Goal: Transaction & Acquisition: Obtain resource

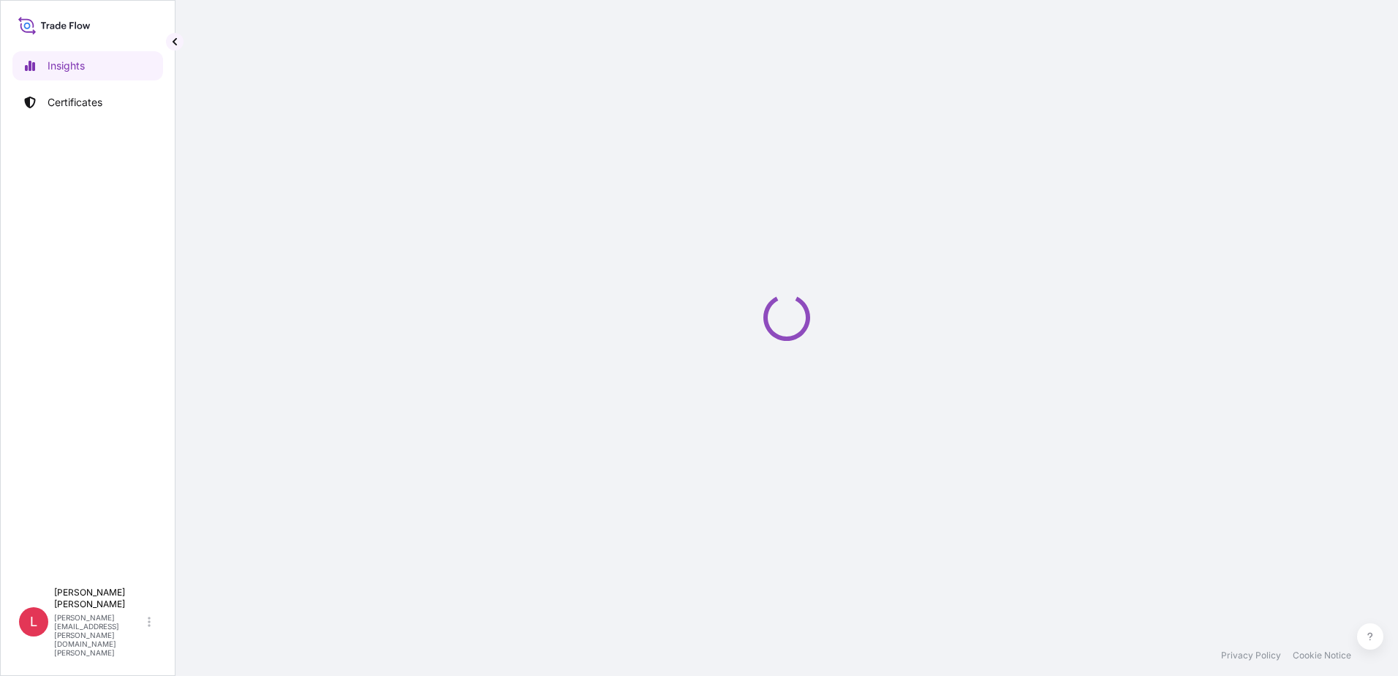
select select "2025"
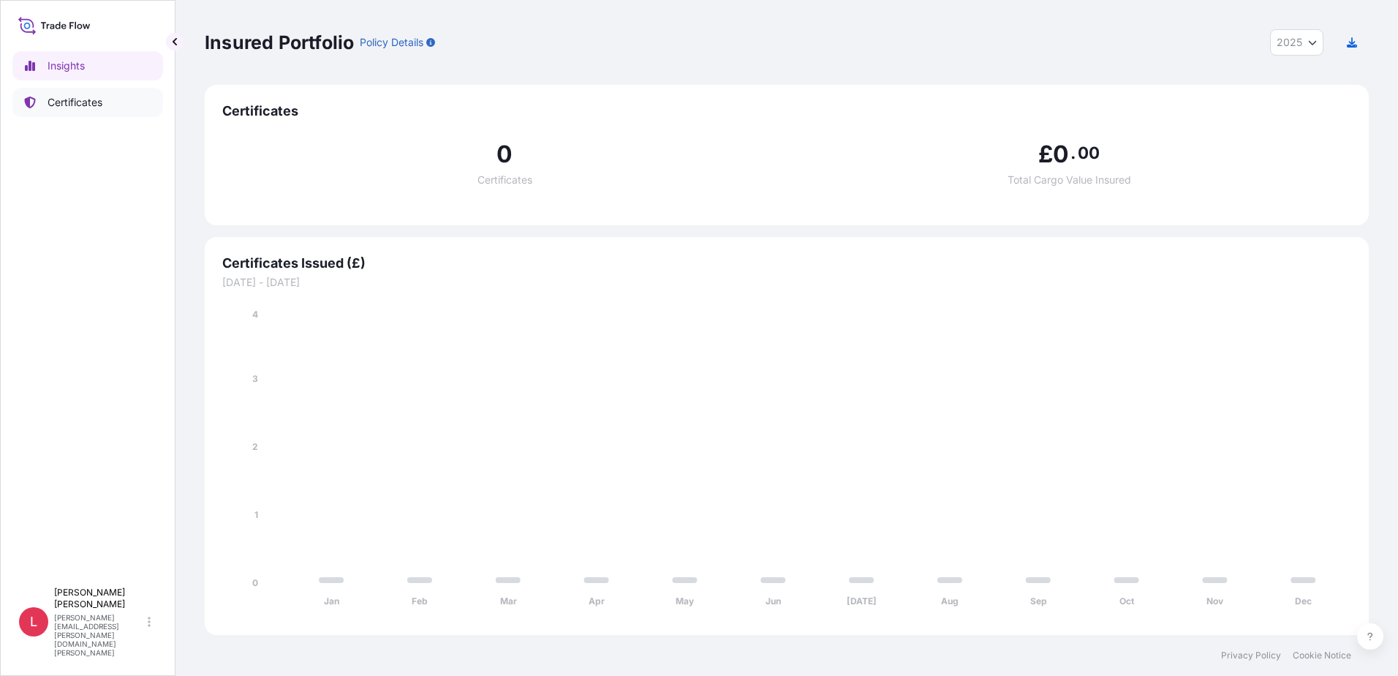
click at [59, 99] on p "Certificates" at bounding box center [75, 102] width 55 height 15
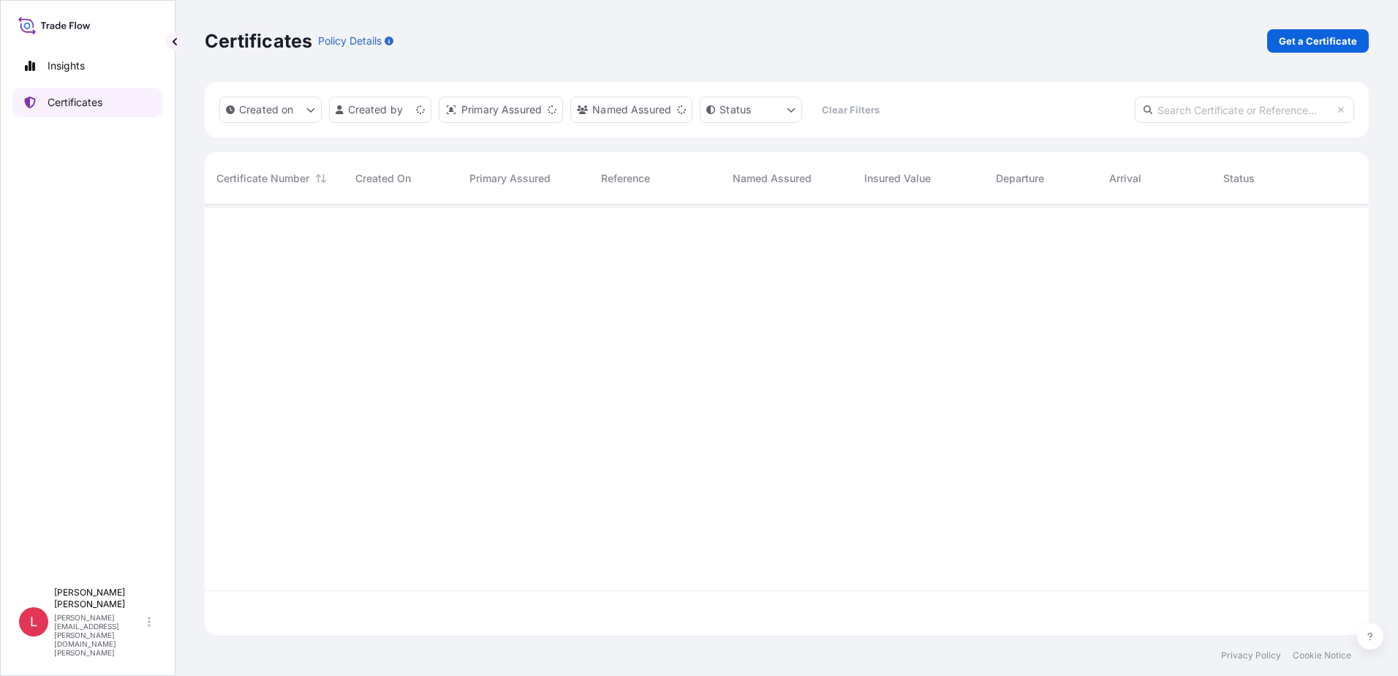
scroll to position [427, 1153]
click at [1322, 40] on p "Get a Certificate" at bounding box center [1318, 41] width 78 height 15
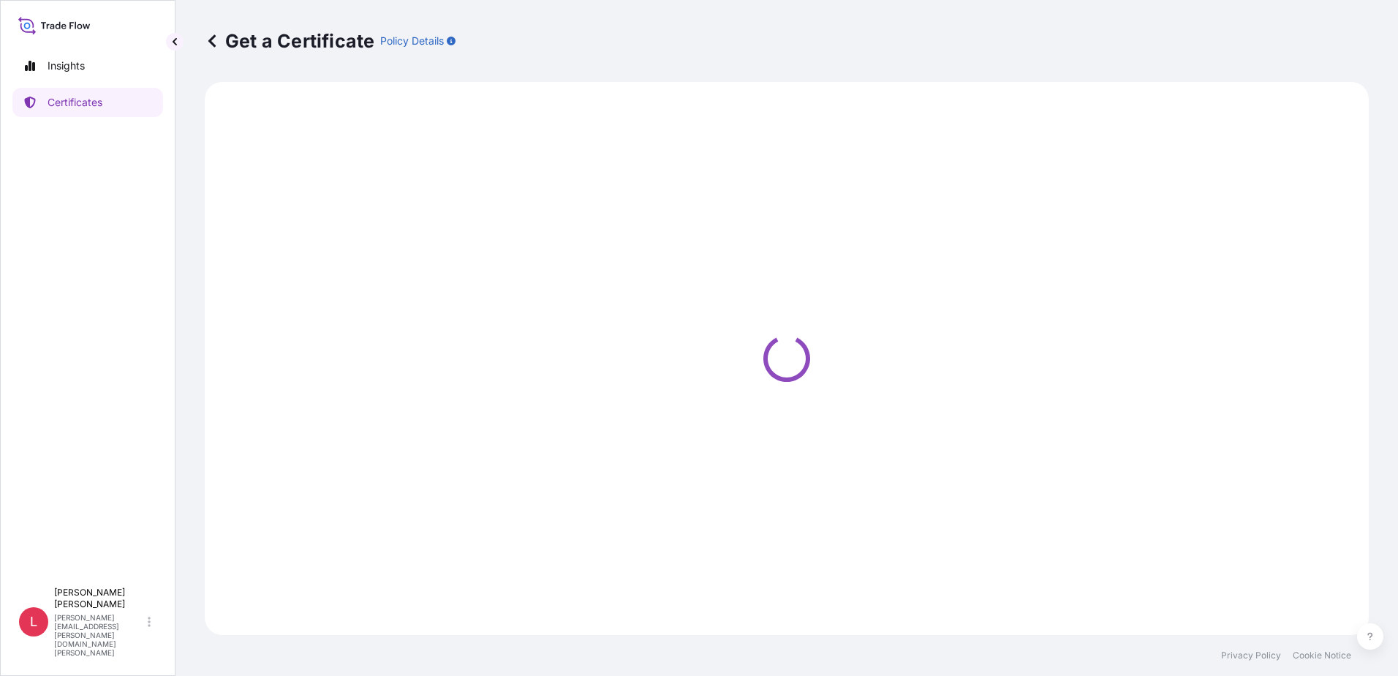
select select "Ocean Vessel"
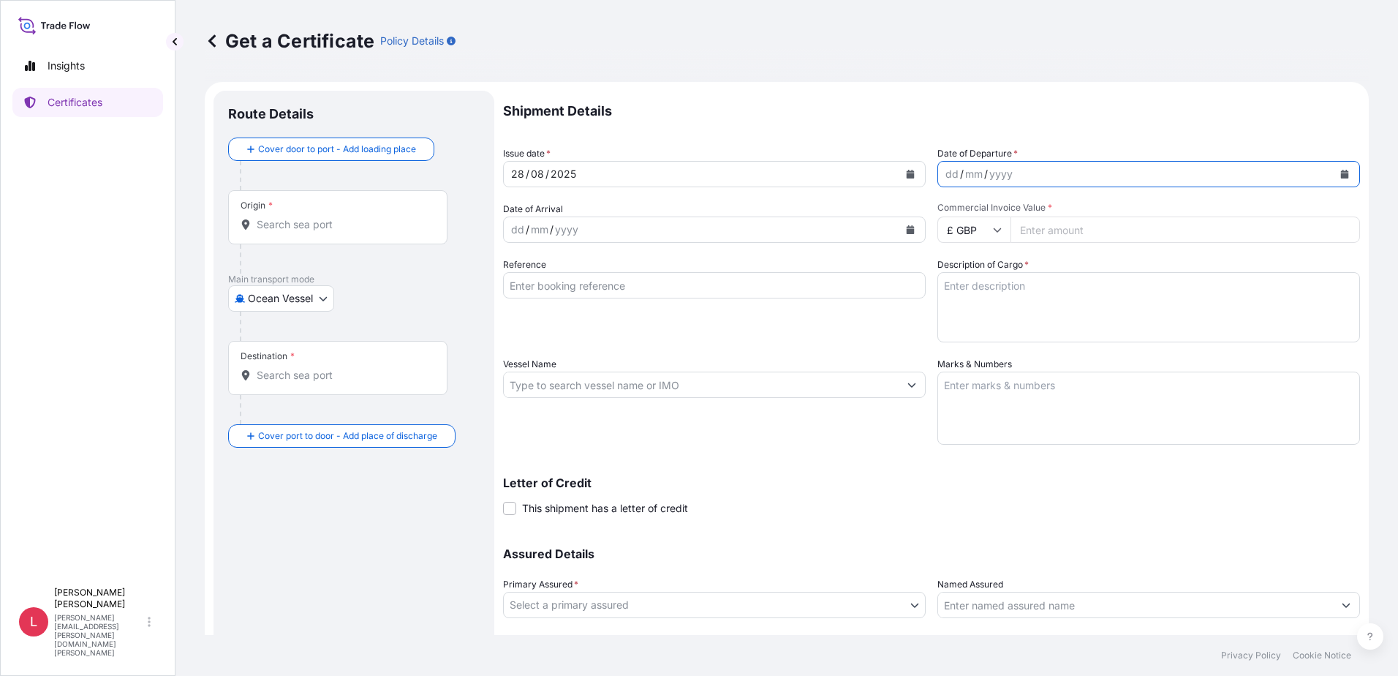
click at [1341, 173] on icon "Calendar" at bounding box center [1345, 174] width 8 height 9
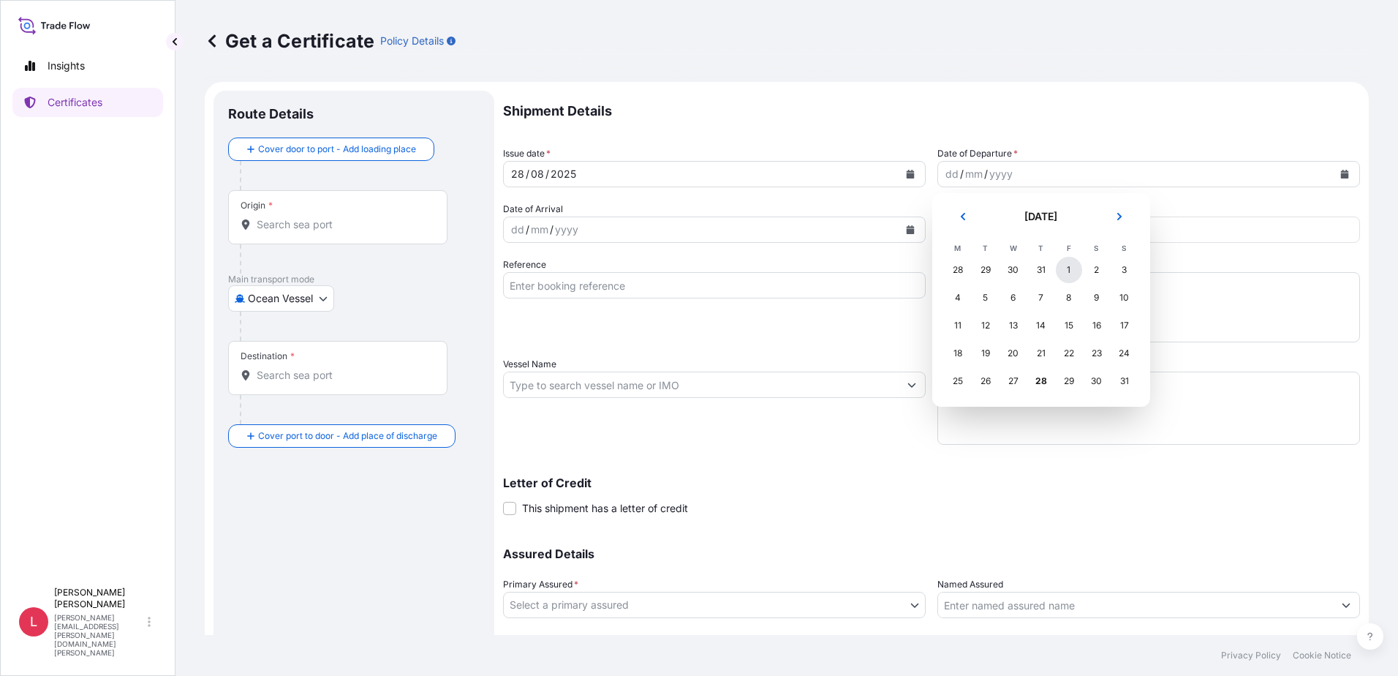
click at [1069, 274] on div "1" at bounding box center [1069, 270] width 26 height 26
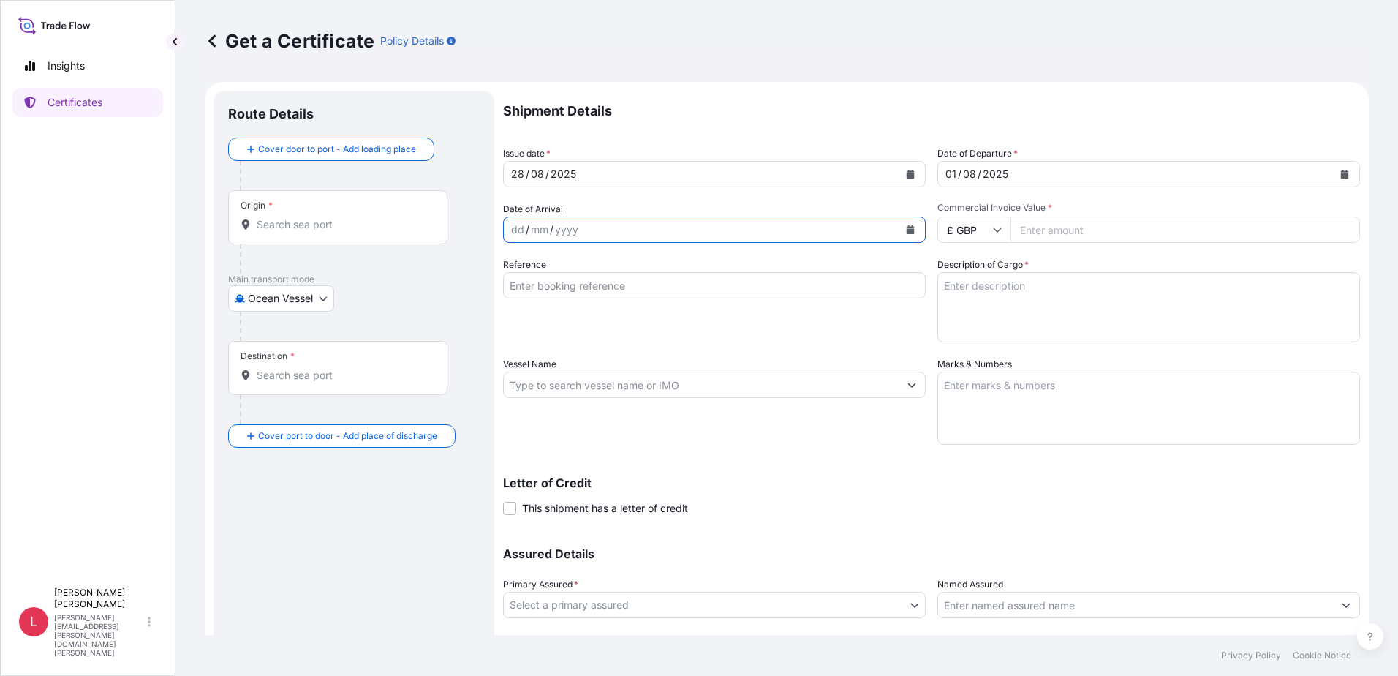
click at [907, 231] on icon "Calendar" at bounding box center [911, 229] width 8 height 9
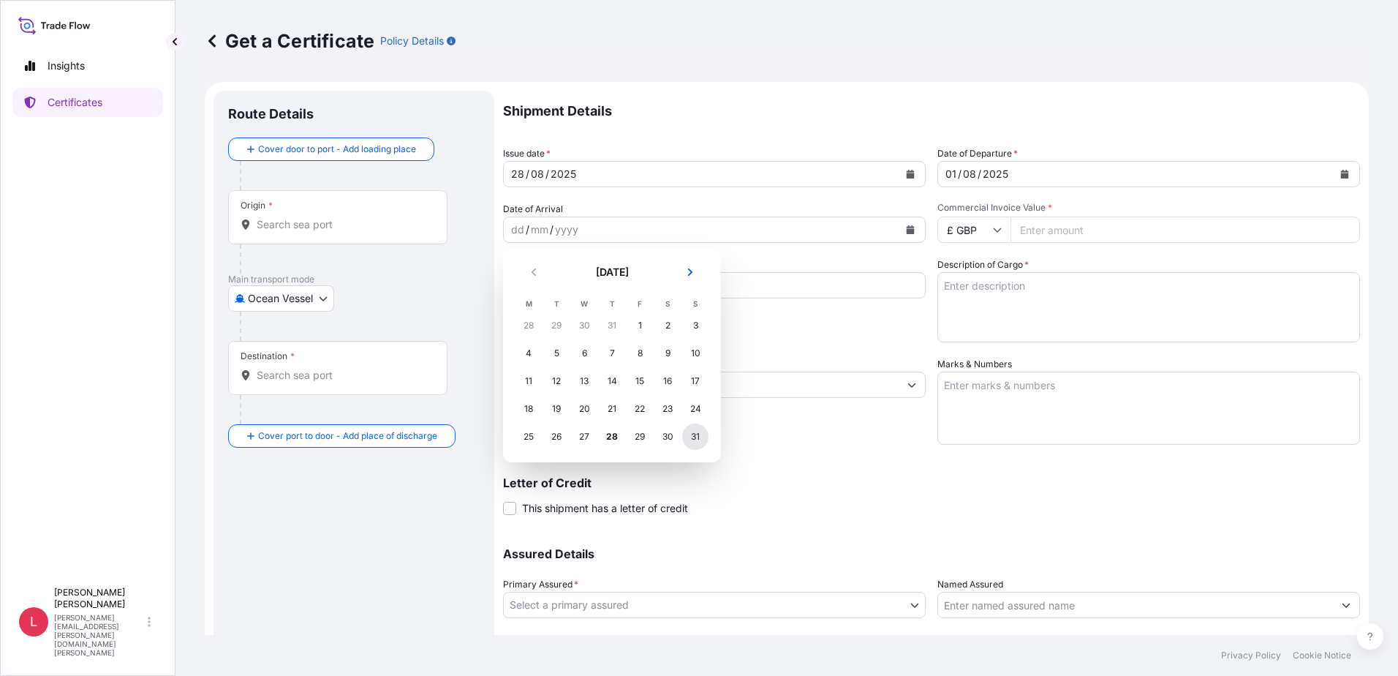
click at [693, 436] on div "31" at bounding box center [695, 436] width 26 height 26
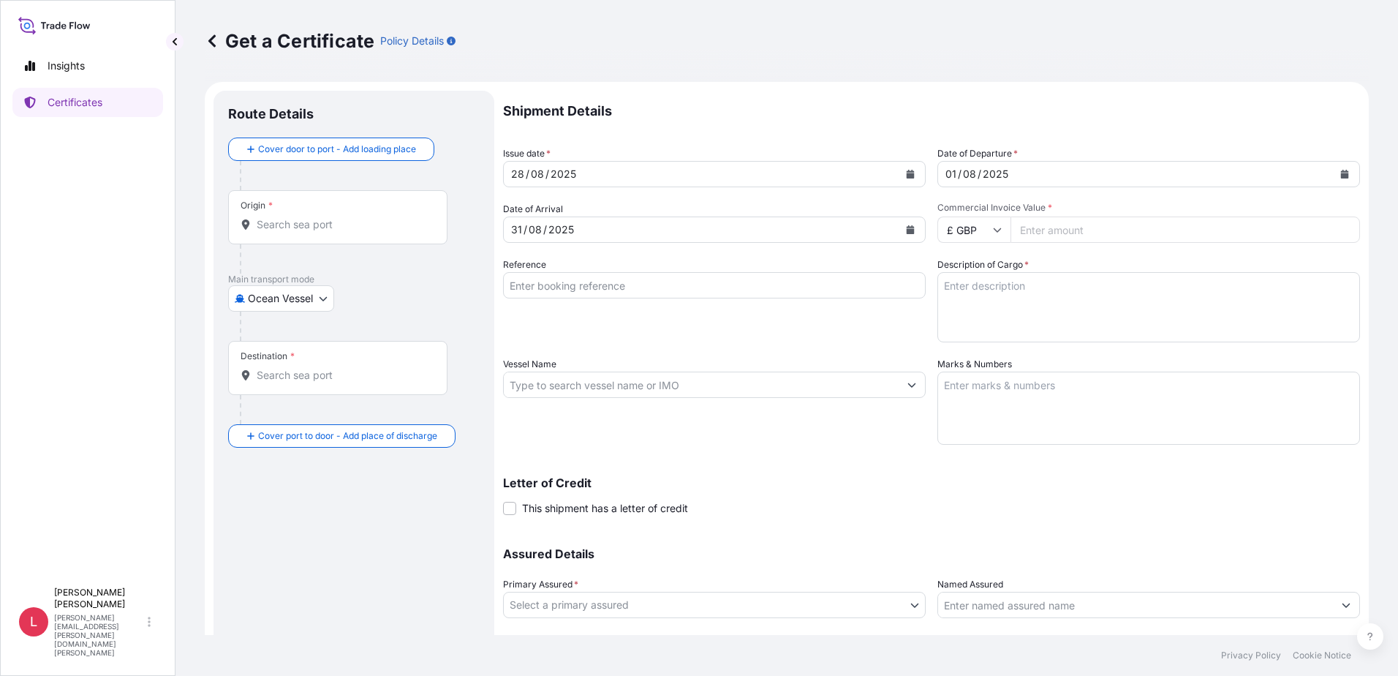
click at [996, 231] on icon at bounding box center [997, 229] width 9 height 9
click at [967, 325] on div "$ USD" at bounding box center [968, 331] width 61 height 28
type input "$ USD"
click at [1095, 225] on input "Commercial Invoice Value *" at bounding box center [1186, 229] width 350 height 26
click at [1080, 231] on input "Commercial Invoice Value *" at bounding box center [1186, 229] width 350 height 26
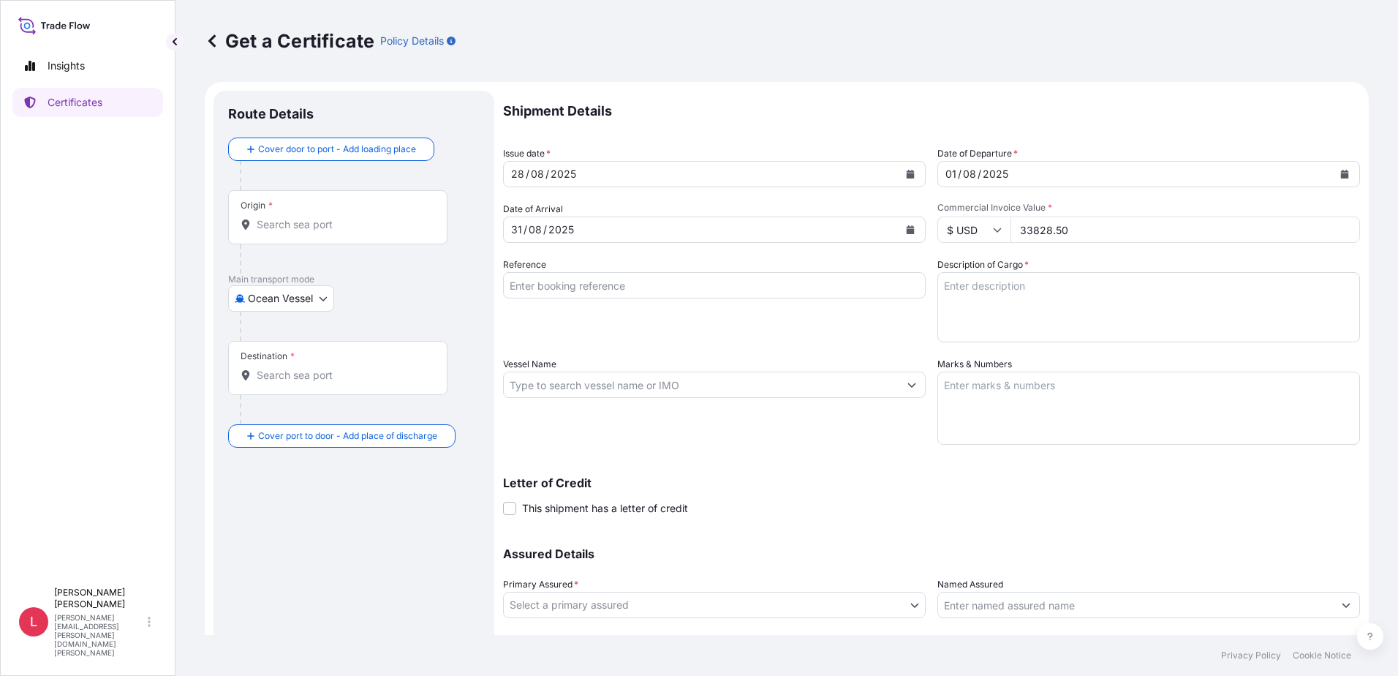
type input "33828.50"
click at [598, 284] on input "Reference" at bounding box center [714, 285] width 423 height 26
click at [658, 283] on input "Reference" at bounding box center [714, 285] width 423 height 26
paste input "33439713"
type input "33439713"
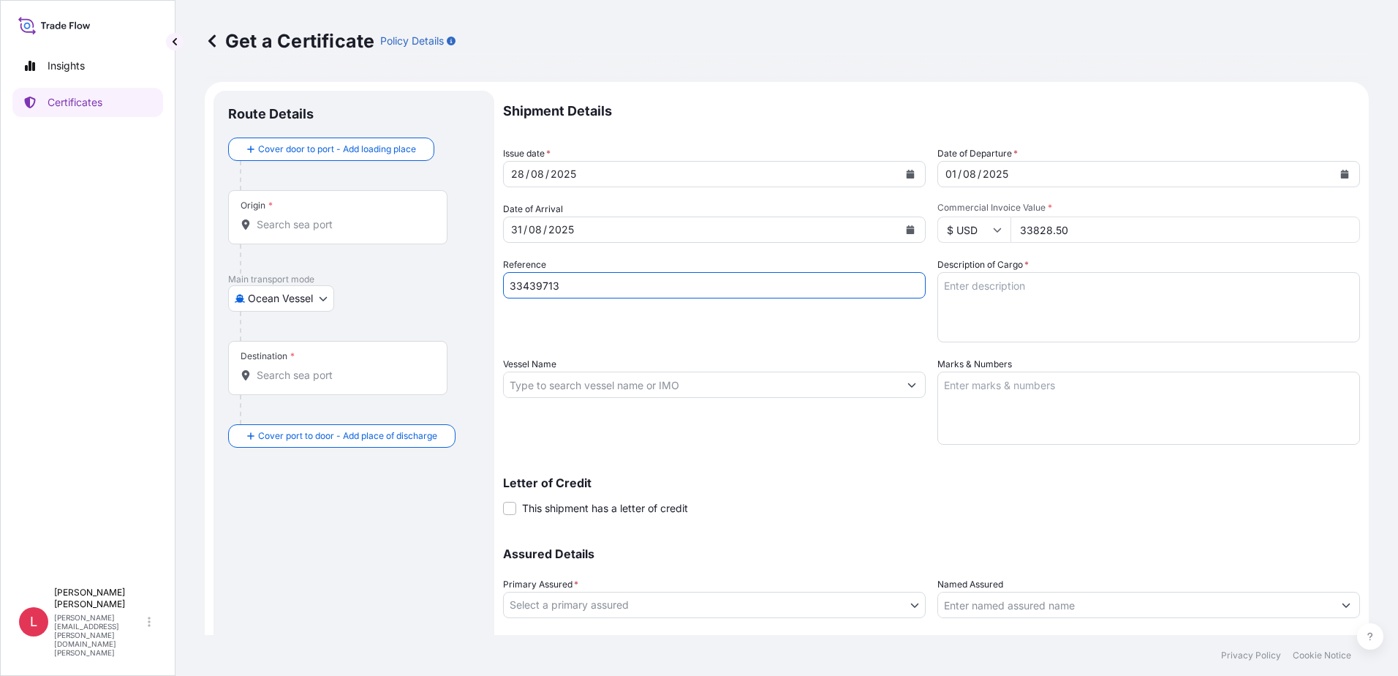
click at [976, 293] on textarea "Description of Cargo *" at bounding box center [1149, 307] width 423 height 70
click at [953, 290] on textarea "Description of Cargo *" at bounding box center [1149, 307] width 423 height 70
paste textarea "EXCAVATING TEETH INSURANCE PREMIUM USD 18.61"
type textarea "EXCAVATING TEETH INSURANCE PREMIUM USD 18.61"
click at [704, 386] on input "Vessel Name" at bounding box center [701, 384] width 395 height 26
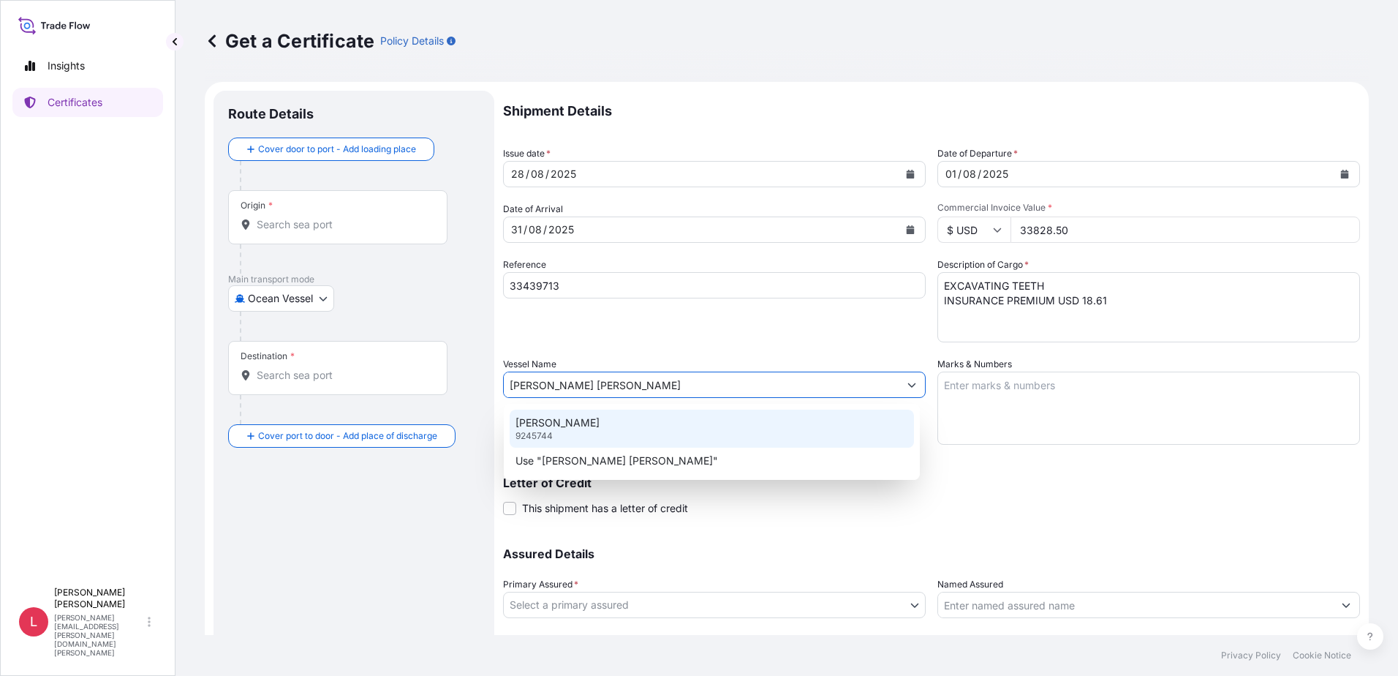
click at [579, 426] on p "[PERSON_NAME]" at bounding box center [558, 422] width 84 height 15
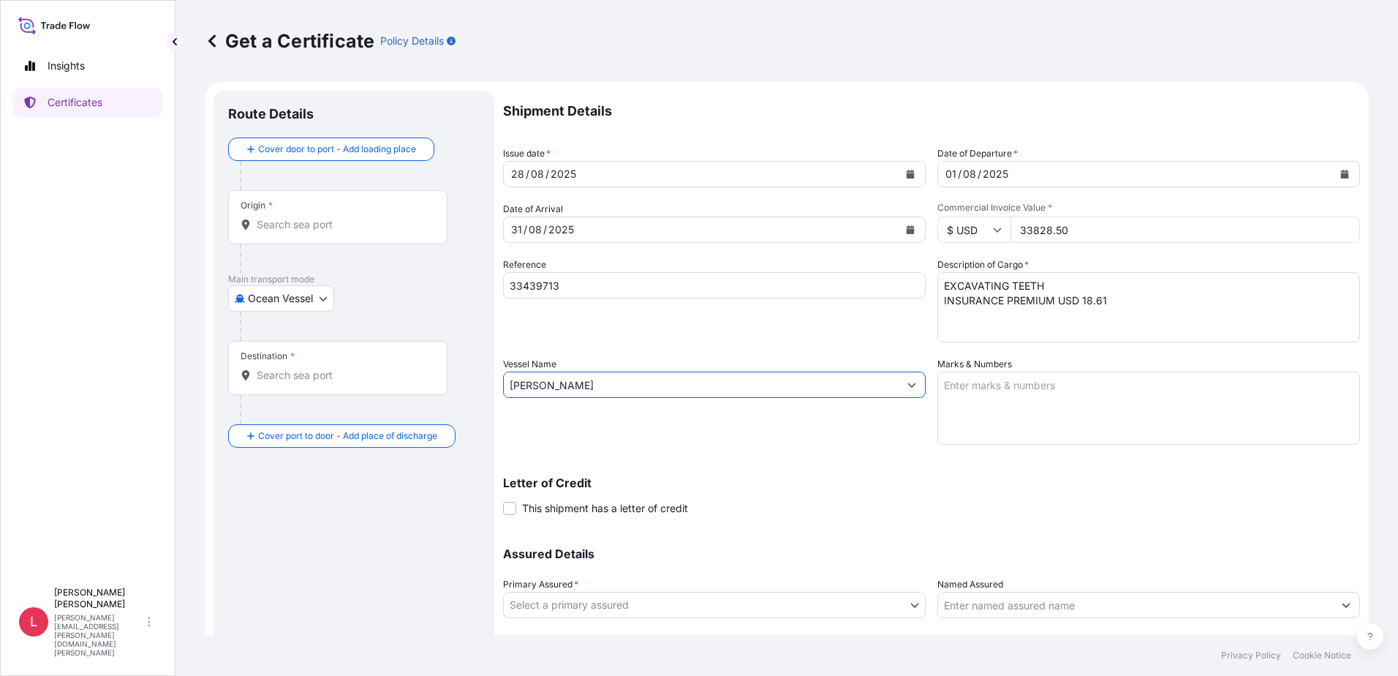
type input "[PERSON_NAME]"
click at [1065, 395] on textarea "Marks & Numbers" at bounding box center [1149, 407] width 423 height 73
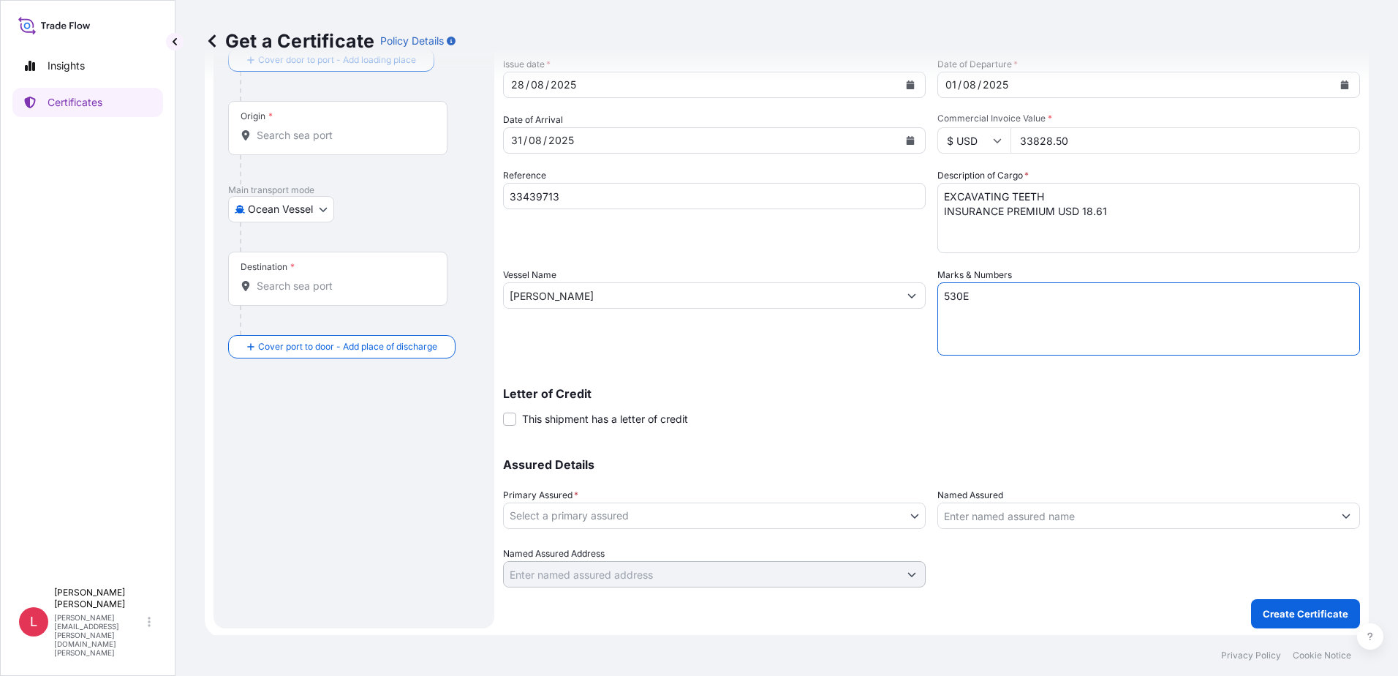
scroll to position [91, 0]
type textarea "530E"
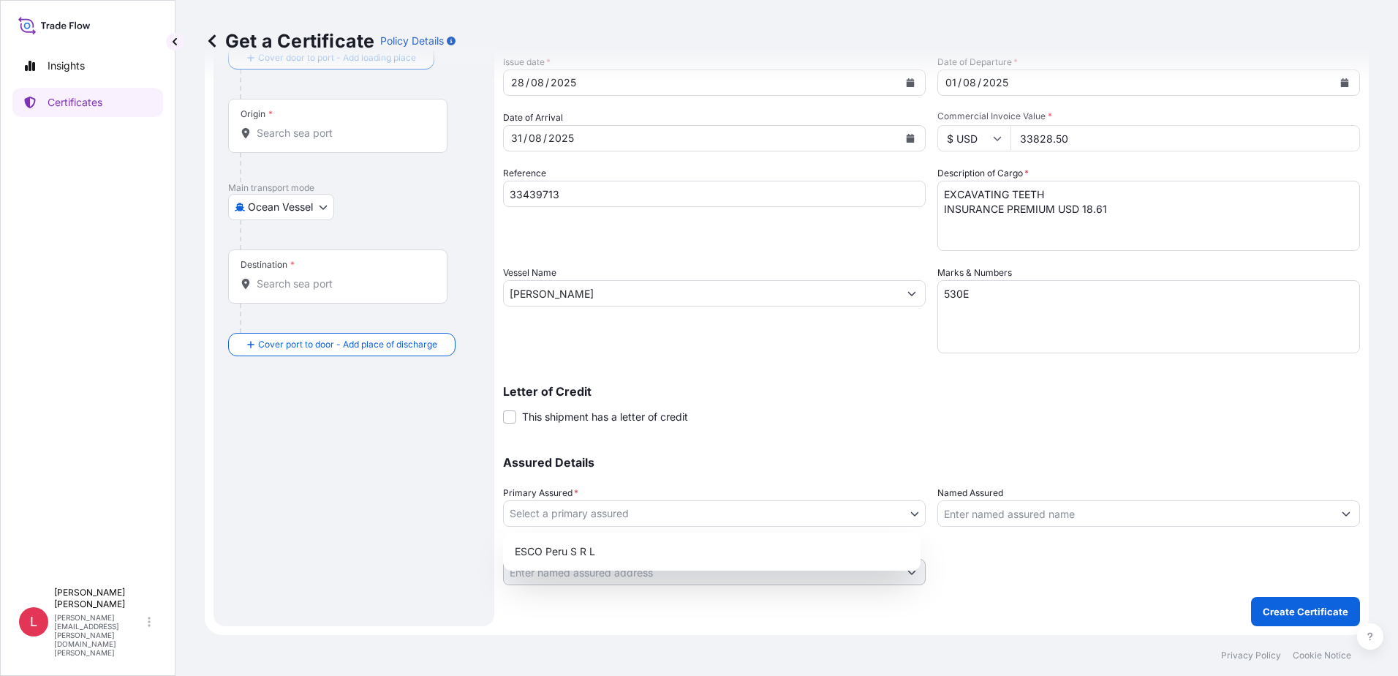
click at [807, 520] on body "Insights Certificates L [PERSON_NAME] [PERSON_NAME][EMAIL_ADDRESS][PERSON_NAME]…" at bounding box center [699, 338] width 1398 height 676
click at [616, 557] on div "ESCO Peru S R L" at bounding box center [712, 551] width 406 height 26
select select "31779"
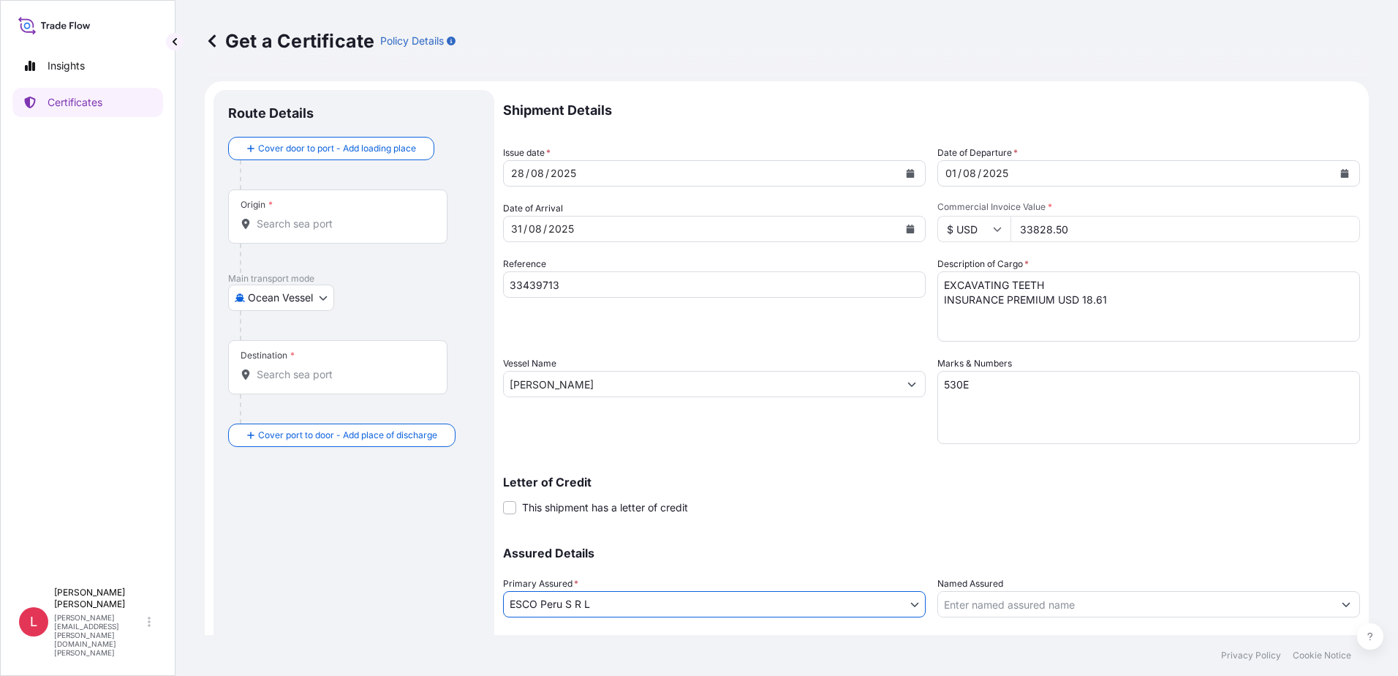
scroll to position [0, 0]
click at [328, 228] on input "Origin *" at bounding box center [343, 224] width 173 height 15
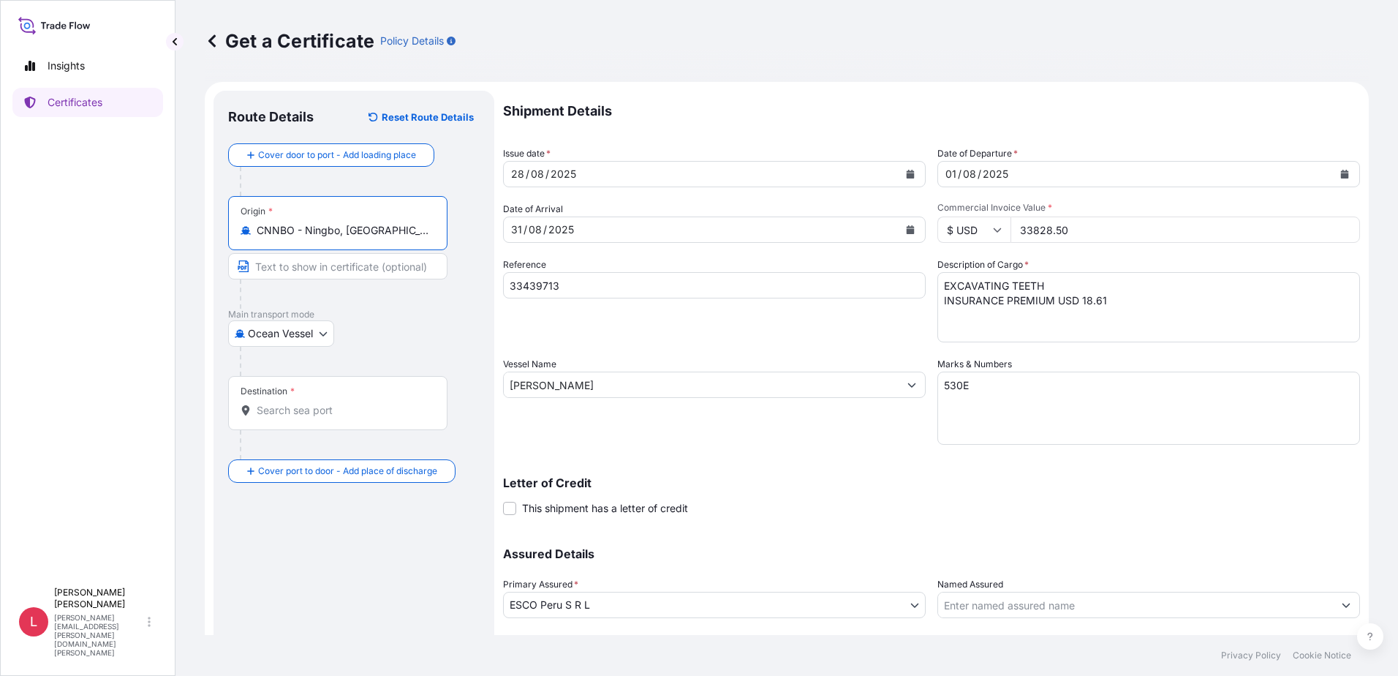
type input "CNNBO - Ningbo, [GEOGRAPHIC_DATA]"
click at [327, 414] on input "Destination *" at bounding box center [343, 410] width 173 height 15
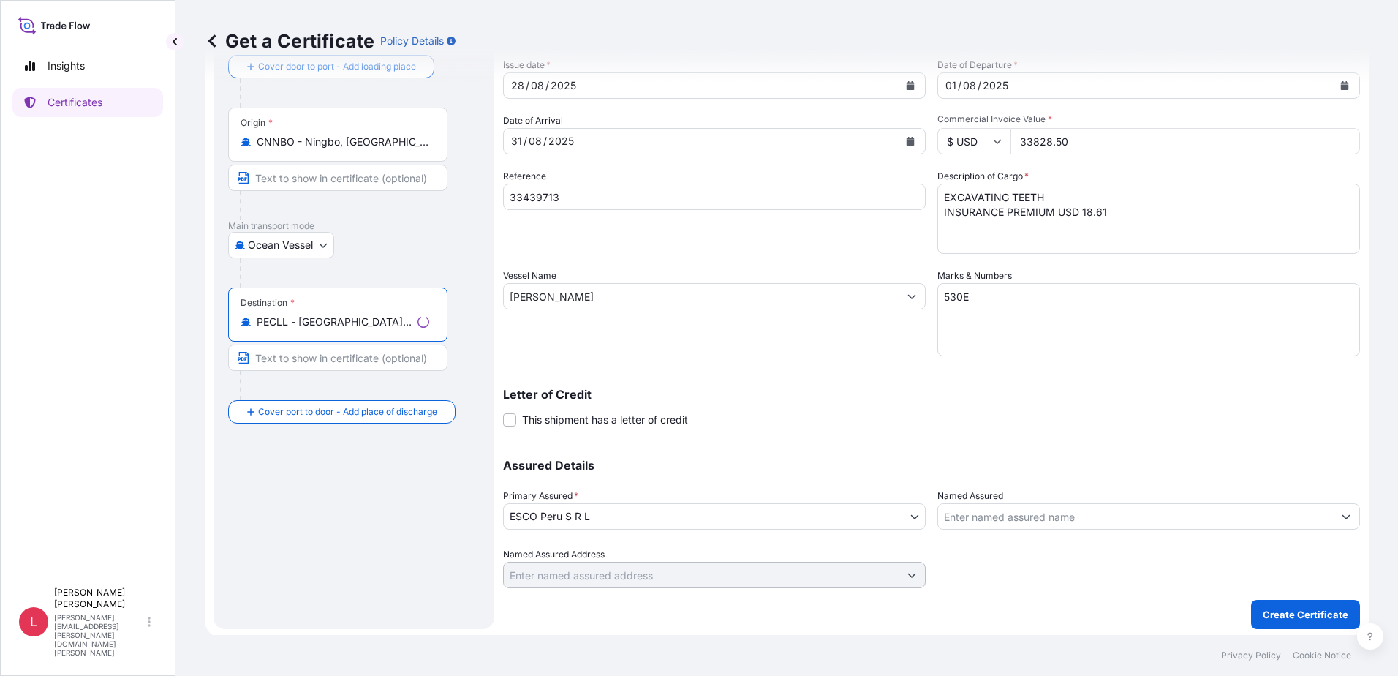
scroll to position [91, 0]
type input "PECLL - [GEOGRAPHIC_DATA], [GEOGRAPHIC_DATA]"
click at [1304, 607] on p "Create Certificate" at bounding box center [1306, 611] width 86 height 15
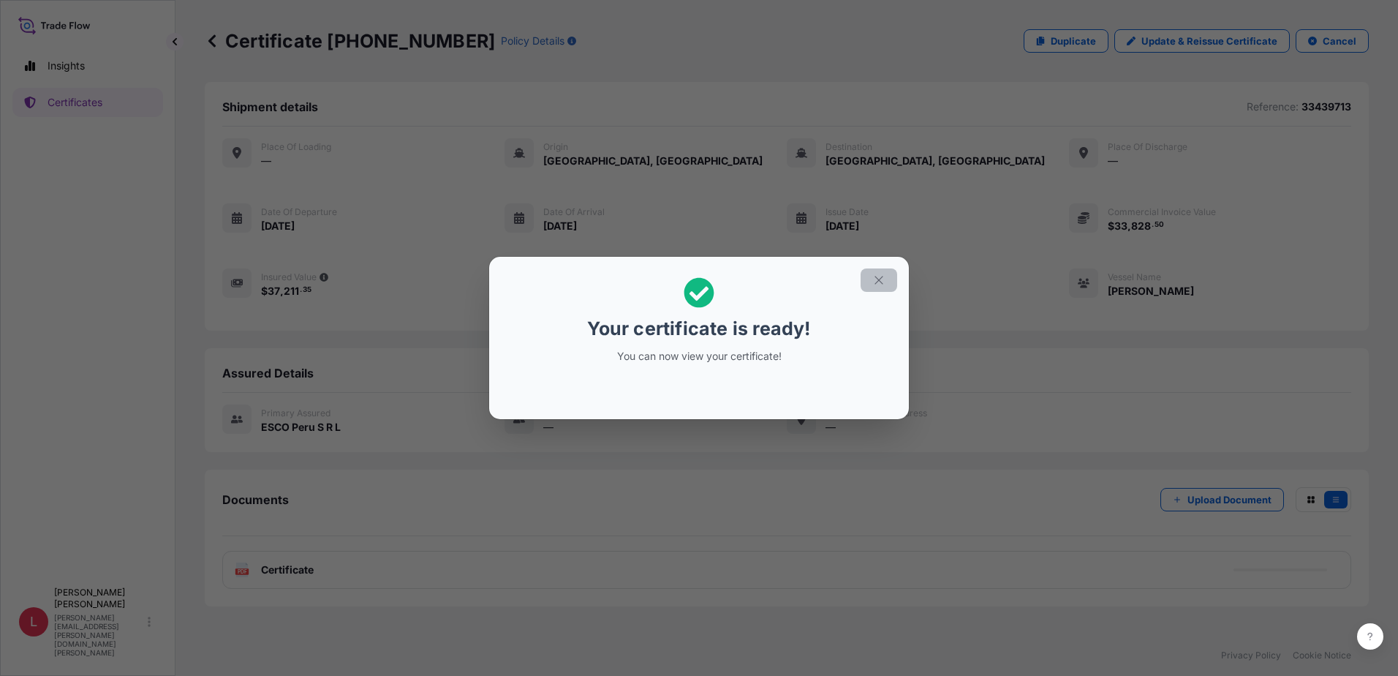
click at [881, 279] on icon "button" at bounding box center [878, 280] width 13 height 13
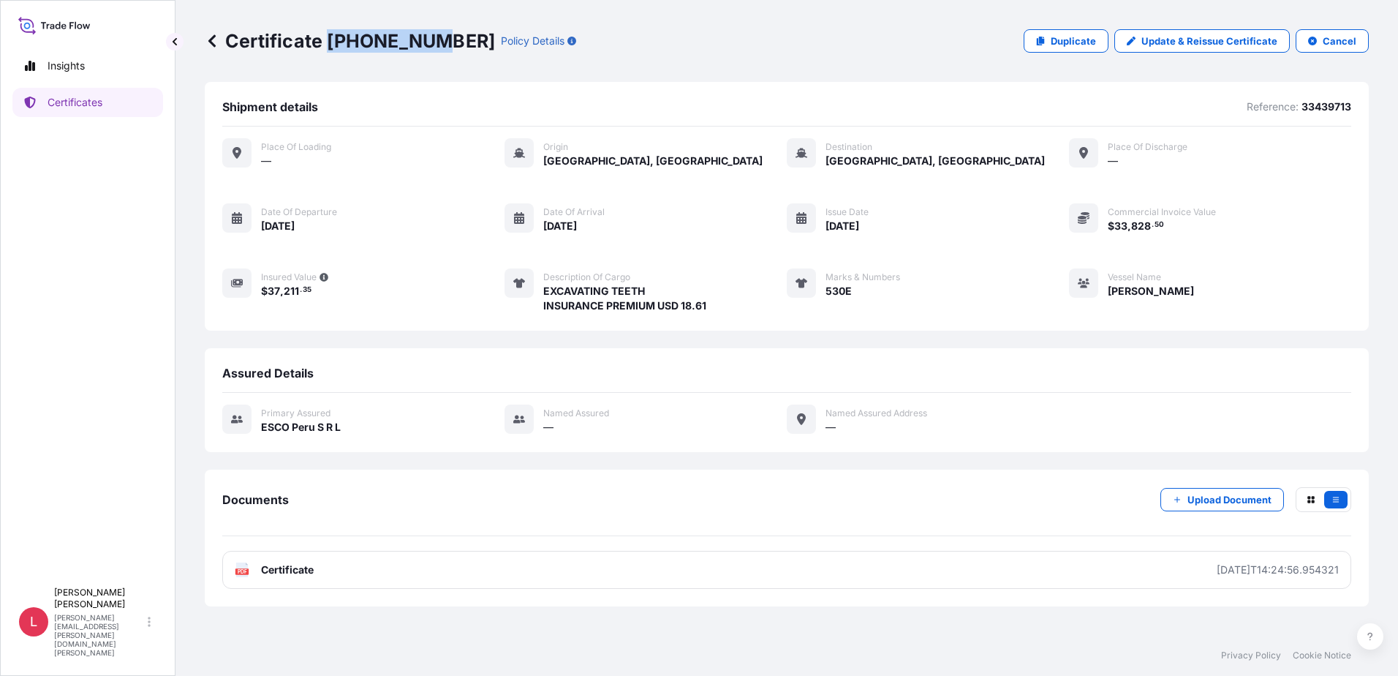
drag, startPoint x: 328, startPoint y: 37, endPoint x: 426, endPoint y: 38, distance: 97.3
click at [426, 38] on p "Certificate [PHONE_NUMBER]" at bounding box center [350, 40] width 290 height 23
copy p "[PHONE_NUMBER]"
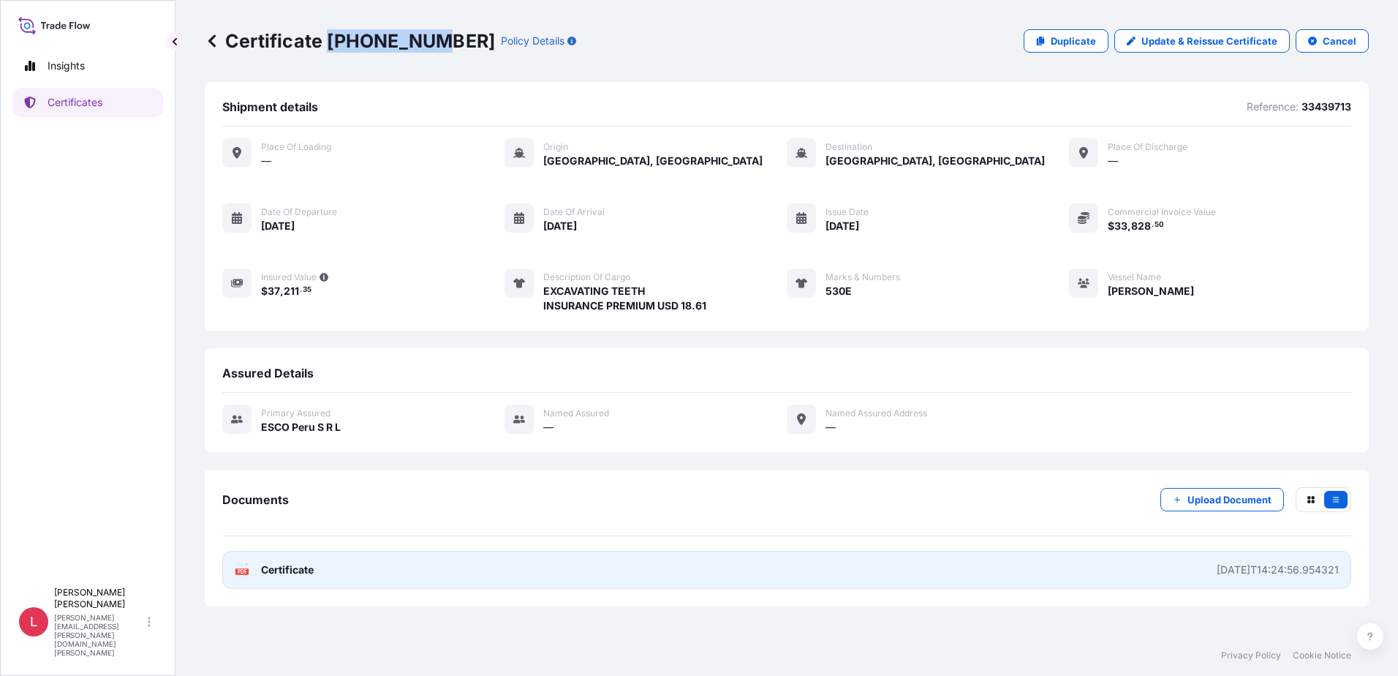
click at [287, 568] on span "Certificate" at bounding box center [287, 569] width 53 height 15
